Goal: Information Seeking & Learning: Understand process/instructions

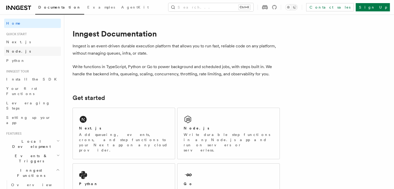
click at [16, 52] on span "Node.js" at bounding box center [18, 51] width 25 height 4
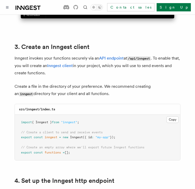
scroll to position [648, 0]
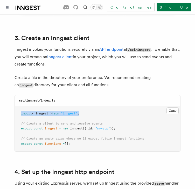
drag, startPoint x: 86, startPoint y: 108, endPoint x: 5, endPoint y: 105, distance: 81.4
copy span "import { Inngest } from "inngest" ;"
click at [120, 124] on pre "import { Inngest } from "inngest" ; // Create a client to send and receive even…" at bounding box center [97, 129] width 165 height 46
drag, startPoint x: 122, startPoint y: 121, endPoint x: 16, endPoint y: 121, distance: 106.7
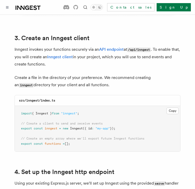
click at [16, 121] on pre "import { Inngest } from "inngest" ; // Create a client to send and receive even…" at bounding box center [97, 129] width 165 height 46
copy span "export const inngest = new Inngest ({ id : "my-app" });"
click at [85, 115] on pre "import { Inngest } from "inngest" ; // Create a client to send and receive even…" at bounding box center [97, 129] width 165 height 46
drag, startPoint x: 129, startPoint y: 122, endPoint x: 19, endPoint y: 115, distance: 109.5
click at [19, 115] on pre "import { Inngest } from "inngest" ; // Create a client to send and receive even…" at bounding box center [97, 129] width 165 height 46
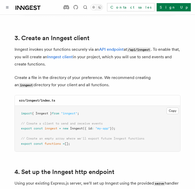
copy code "// Create a client to send and receive events export const inngest = new Innges…"
click at [77, 120] on pre "import { Inngest } from "inngest" ; // Create a client to send and receive even…" at bounding box center [97, 129] width 165 height 46
click at [73, 139] on pre "import { Inngest } from "inngest" ; // Create a client to send and receive even…" at bounding box center [97, 129] width 165 height 46
drag, startPoint x: 76, startPoint y: 139, endPoint x: 14, endPoint y: 131, distance: 62.4
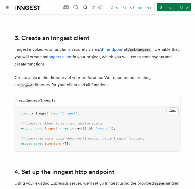
copy code "// Create an empty array where we'll export future Inngest functions export con…"
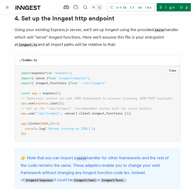
scroll to position [803, 0]
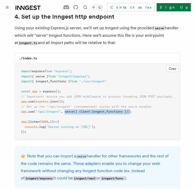
drag, startPoint x: 66, startPoint y: 104, endPoint x: 134, endPoint y: 107, distance: 67.7
click at [132, 110] on span "app .use ( "/api/inngest" , serve ({ client : inngest , functions }));" at bounding box center [76, 112] width 111 height 4
copy span "serve ({ client : inngest , functions })"
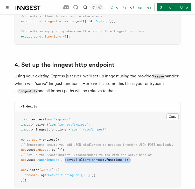
scroll to position [777, 0]
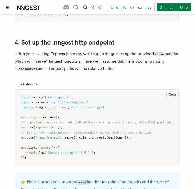
click at [90, 92] on pre "import express from "express" ; import { serve } from "inngest/express" ; impor…" at bounding box center [97, 128] width 165 height 76
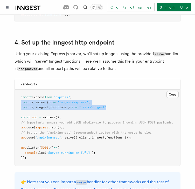
drag, startPoint x: 118, startPoint y: 102, endPoint x: 14, endPoint y: 94, distance: 104.1
copy code "import { serve } from "inngest/express" ; import { inngest , functions } from "…"
click at [104, 105] on span ""./src/inngest"" at bounding box center [92, 107] width 27 height 4
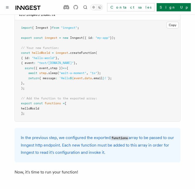
scroll to position [1114, 0]
